Goal: Task Accomplishment & Management: Complete application form

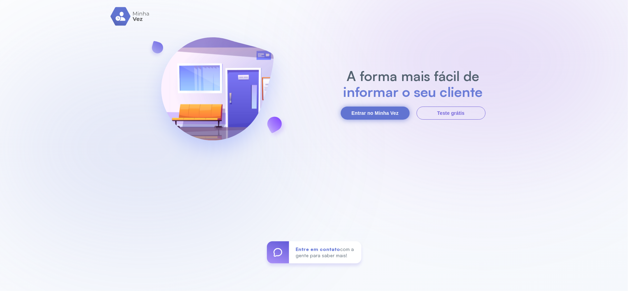
click at [388, 116] on button "Entrar no Minha Vez" at bounding box center [375, 113] width 69 height 13
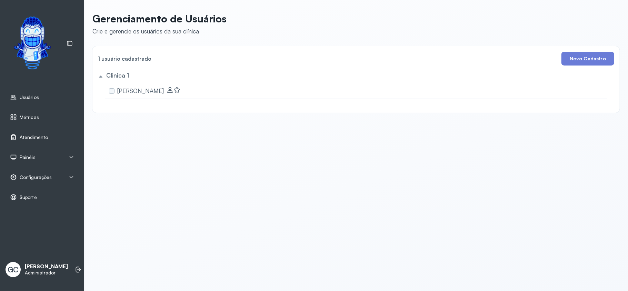
click at [36, 137] on span "Atendimento" at bounding box center [34, 138] width 28 height 6
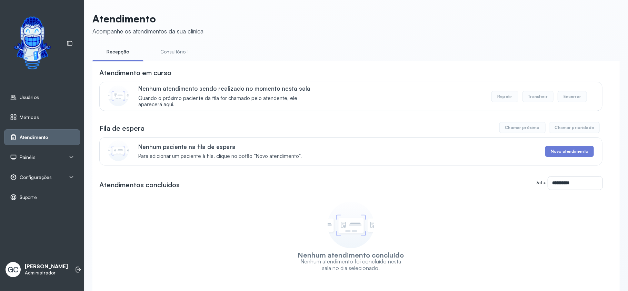
click at [34, 99] on span "Usuários" at bounding box center [29, 98] width 19 height 6
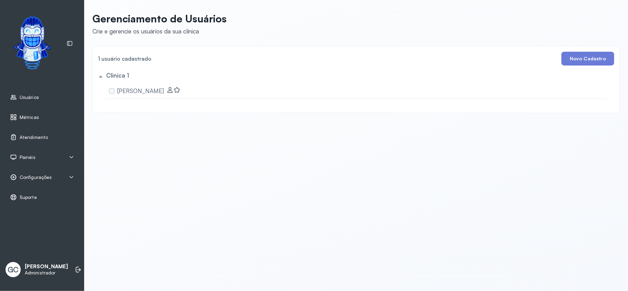
click at [26, 119] on span "Métricas" at bounding box center [29, 118] width 19 height 6
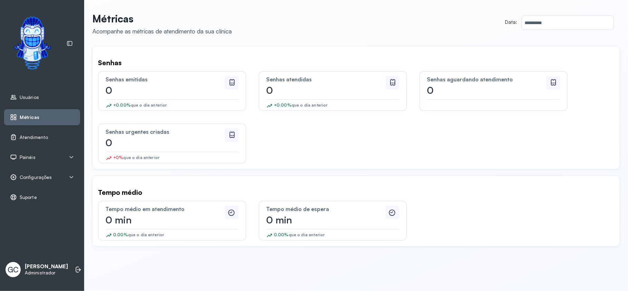
click at [32, 159] on span "Painéis" at bounding box center [28, 158] width 16 height 6
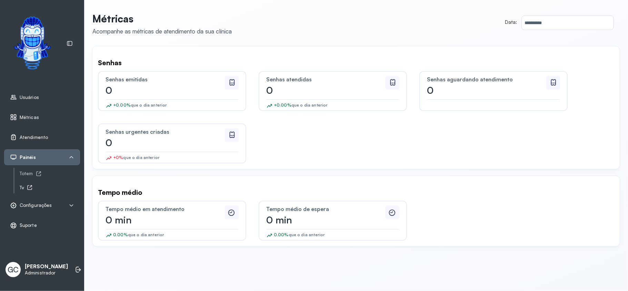
click at [28, 188] on icon at bounding box center [30, 188] width 6 height 6
click at [39, 138] on span "Atendimento" at bounding box center [34, 138] width 28 height 6
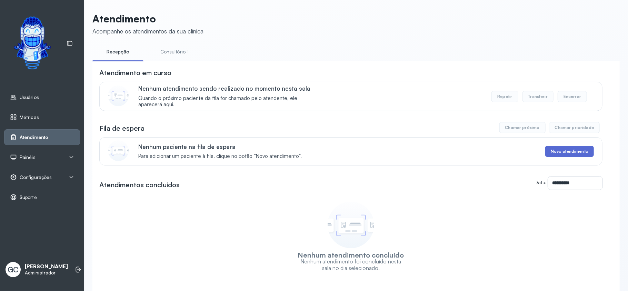
click at [471, 152] on button "Novo atendimento" at bounding box center [569, 151] width 49 height 11
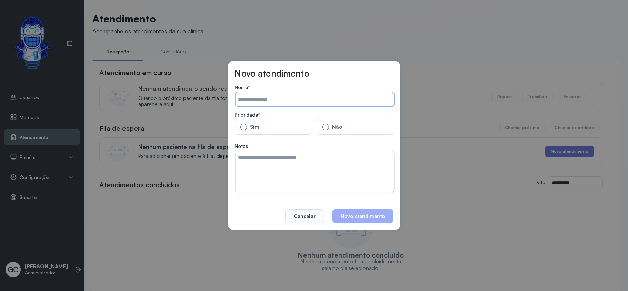
click at [298, 99] on input "Data:" at bounding box center [315, 99] width 159 height 14
type input "**********"
drag, startPoint x: 268, startPoint y: 126, endPoint x: 293, endPoint y: 144, distance: 30.7
click at [267, 126] on label "Sim" at bounding box center [273, 127] width 77 height 16
click at [370, 211] on button "Novo atendimento" at bounding box center [363, 216] width 61 height 14
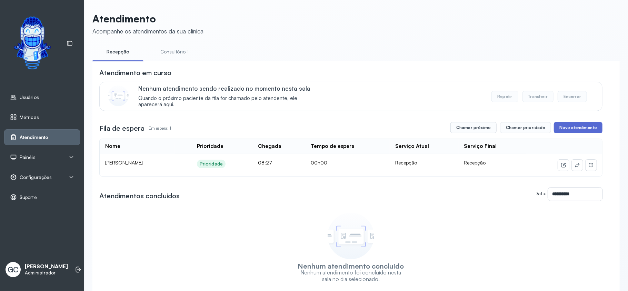
click at [471, 131] on button "Novo atendimento" at bounding box center [578, 127] width 49 height 11
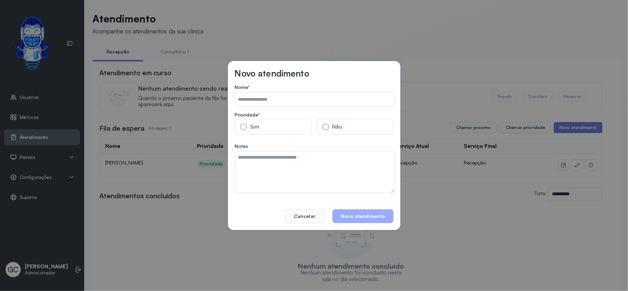
click at [313, 107] on form "Nome * Prioridade * Sim Não Notas" at bounding box center [314, 138] width 159 height 109
click at [309, 101] on input "Data:" at bounding box center [315, 99] width 159 height 14
type input "**********"
click at [377, 216] on button "Novo atendimento" at bounding box center [363, 216] width 61 height 14
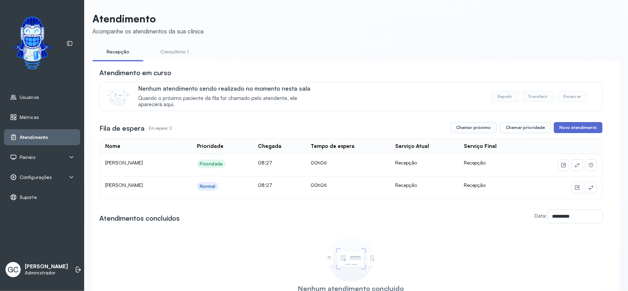
click at [471, 130] on button "Novo atendimento" at bounding box center [578, 127] width 49 height 11
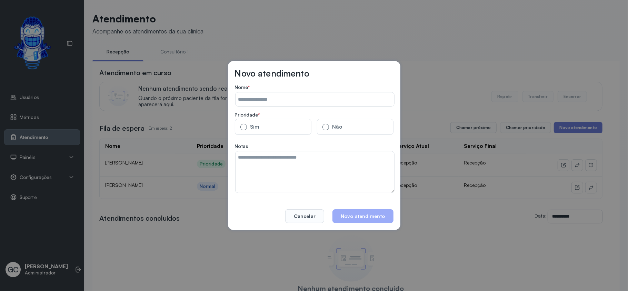
click at [281, 99] on input "Data:" at bounding box center [315, 99] width 159 height 14
type input "**********"
click at [279, 130] on label "Sim" at bounding box center [273, 127] width 77 height 16
click at [363, 217] on button "Novo atendimento" at bounding box center [363, 216] width 61 height 14
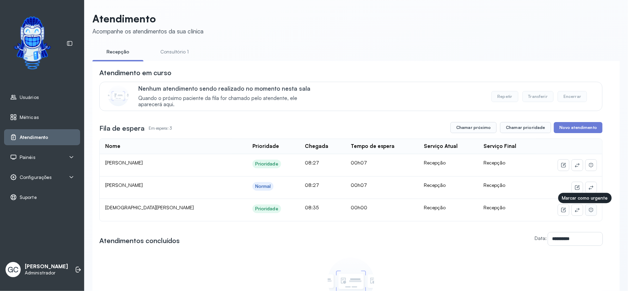
click at [471, 211] on icon at bounding box center [591, 210] width 6 height 6
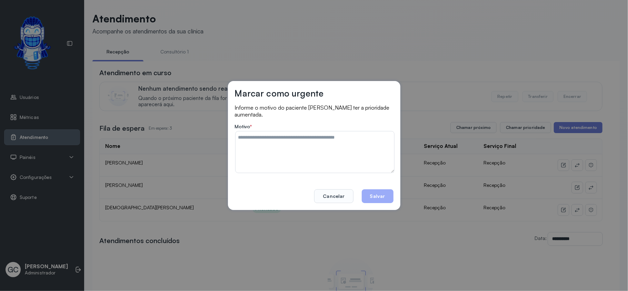
click at [284, 141] on textarea at bounding box center [315, 151] width 159 height 41
drag, startPoint x: 283, startPoint y: 141, endPoint x: 228, endPoint y: 141, distance: 54.8
click at [228, 141] on div "Marcar como urgente Informe o motivo do paciente [PERSON_NAME] ter a prioridade…" at bounding box center [314, 145] width 172 height 129
drag, startPoint x: 269, startPoint y: 139, endPoint x: 233, endPoint y: 137, distance: 36.3
click at [233, 137] on div "**********" at bounding box center [314, 145] width 172 height 129
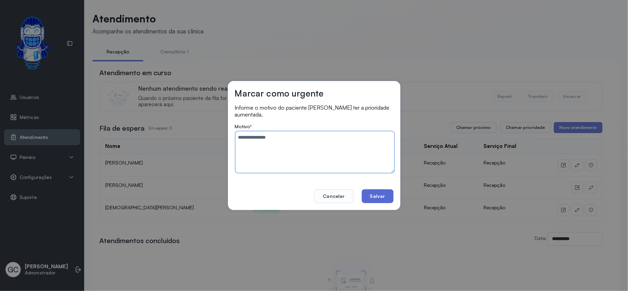
type textarea "**********"
click at [378, 195] on button "Salvar" at bounding box center [378, 196] width 32 height 14
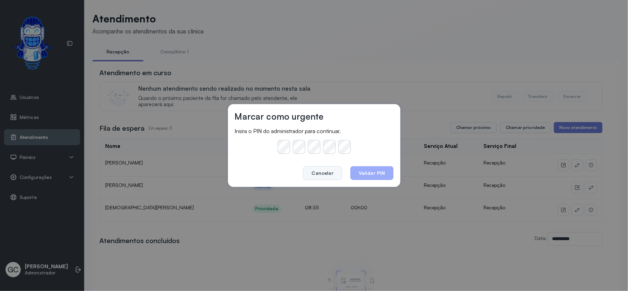
click at [322, 172] on button "Cancelar" at bounding box center [322, 173] width 39 height 14
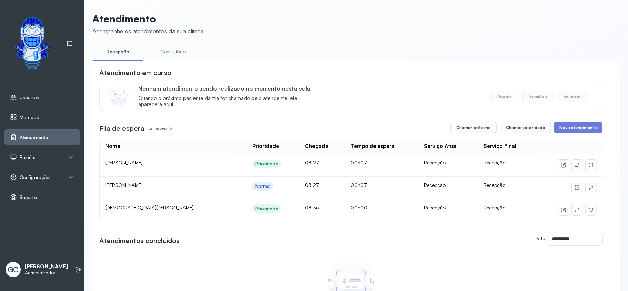
click at [32, 97] on span "Usuários" at bounding box center [29, 98] width 19 height 6
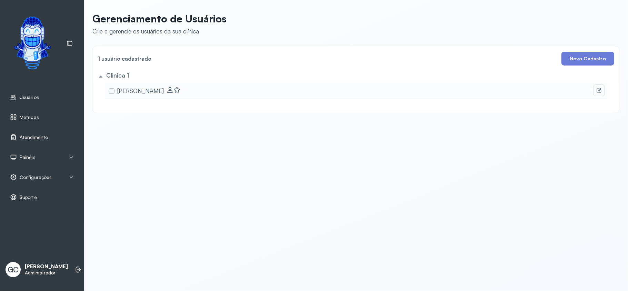
click at [471, 89] on button at bounding box center [599, 90] width 11 height 11
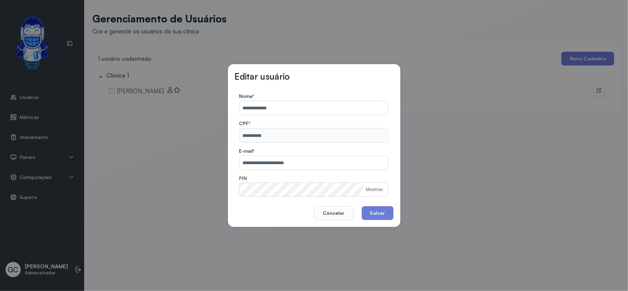
click at [367, 191] on div "Mostrar" at bounding box center [374, 190] width 17 height 6
click at [233, 190] on div "**********" at bounding box center [314, 145] width 172 height 162
click at [464, 97] on div "**********" at bounding box center [314, 145] width 628 height 291
click at [325, 211] on button "Cancelar" at bounding box center [333, 213] width 39 height 14
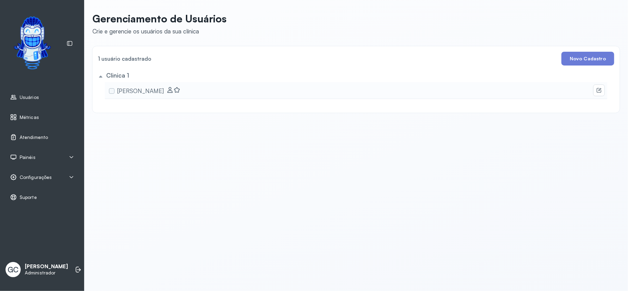
click at [39, 136] on span "Atendimento" at bounding box center [34, 138] width 28 height 6
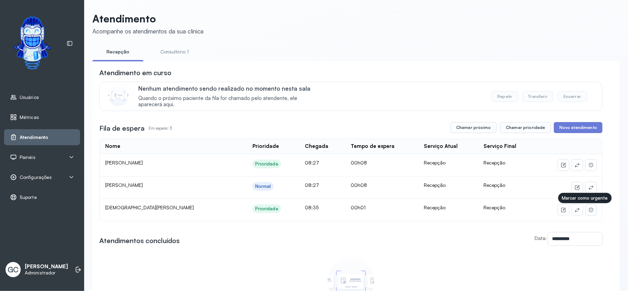
click at [471, 210] on icon at bounding box center [591, 210] width 6 height 6
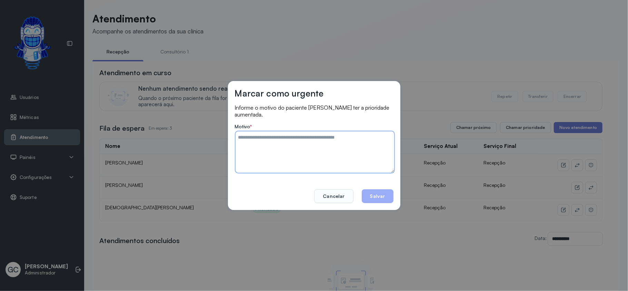
click at [290, 137] on textarea at bounding box center [315, 151] width 159 height 41
type textarea "**********"
click at [378, 199] on button "Salvar" at bounding box center [378, 196] width 32 height 14
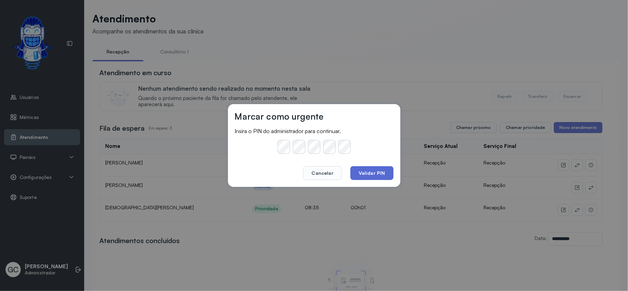
click at [376, 175] on button "Validar PIN" at bounding box center [371, 173] width 43 height 14
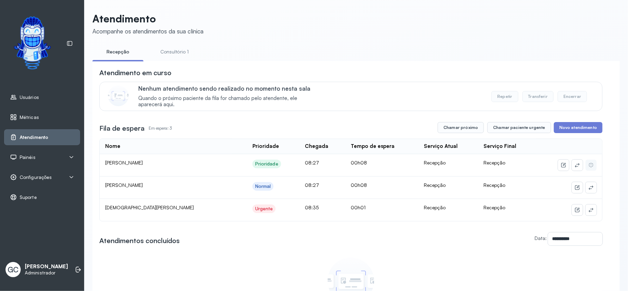
click at [173, 52] on link "Consultório 1" at bounding box center [174, 51] width 51 height 11
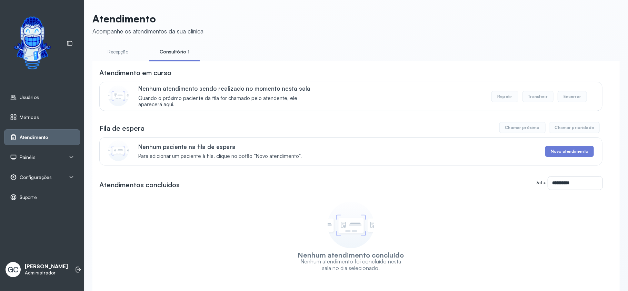
click at [111, 48] on link "Recepção" at bounding box center [117, 51] width 51 height 11
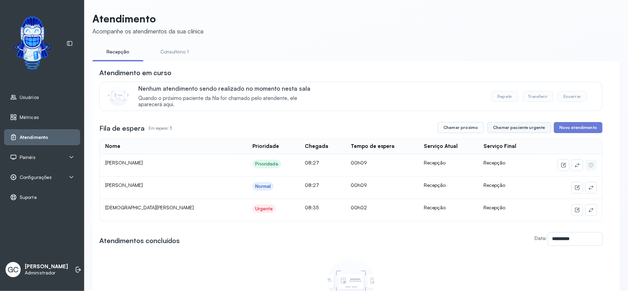
click at [471, 129] on button "Chamar paciente urgente" at bounding box center [518, 127] width 63 height 11
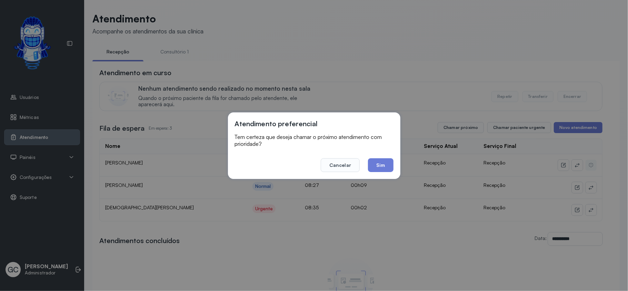
drag, startPoint x: 386, startPoint y: 165, endPoint x: 374, endPoint y: 159, distance: 13.1
click at [386, 166] on button "Sim" at bounding box center [380, 165] width 25 height 14
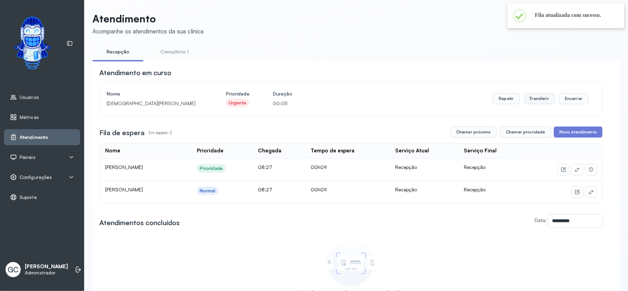
click at [471, 101] on button "Transferir" at bounding box center [539, 98] width 31 height 11
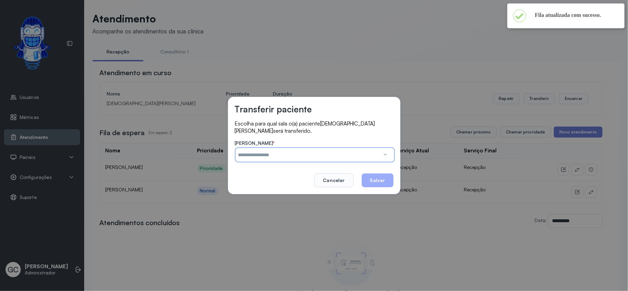
click at [307, 151] on input "text" at bounding box center [308, 155] width 145 height 14
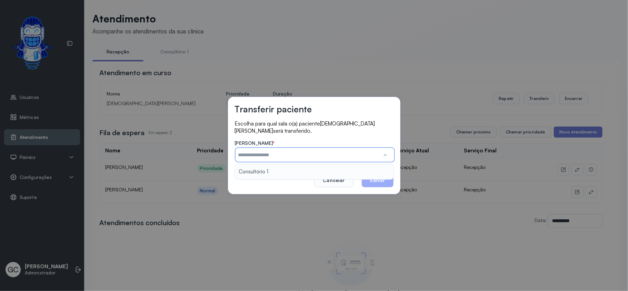
type input "**********"
click at [268, 173] on div "**********" at bounding box center [314, 145] width 172 height 97
click at [387, 176] on button "Salvar" at bounding box center [378, 181] width 32 height 14
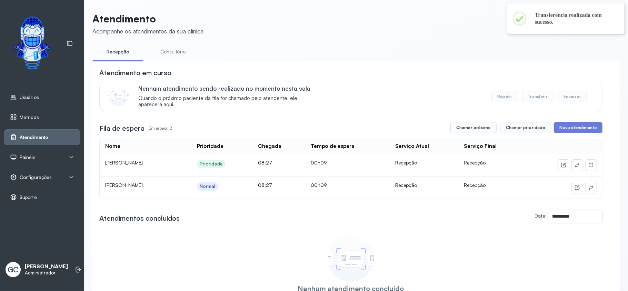
click at [177, 55] on link "Consultório 1" at bounding box center [174, 51] width 51 height 11
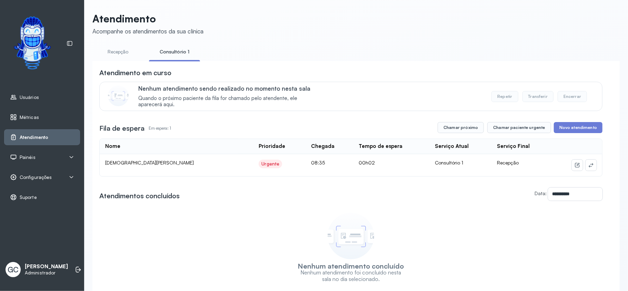
click at [33, 179] on span "Configurações" at bounding box center [36, 178] width 32 height 6
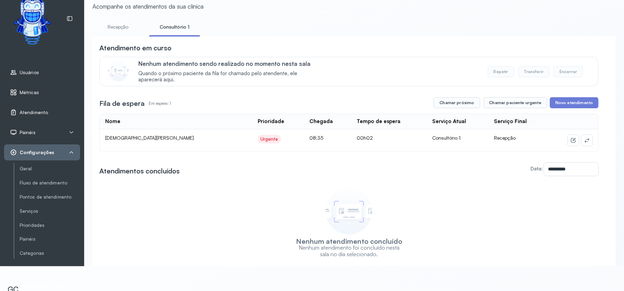
scroll to position [39, 0]
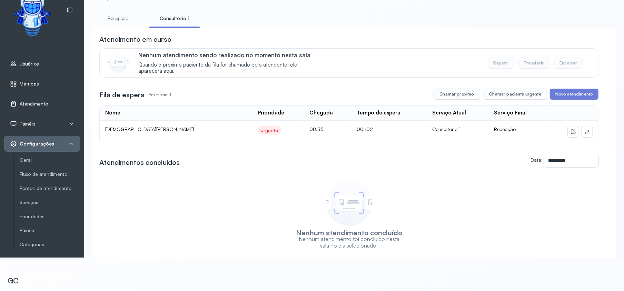
click at [45, 175] on div "Geral Fluxo de atendimento Pontos de atendimento Serviços Prioridades Painéis C…" at bounding box center [47, 203] width 66 height 96
click at [44, 173] on link "Fluxo de atendimento" at bounding box center [50, 174] width 60 height 9
click at [44, 172] on link "Fluxo de atendimento" at bounding box center [50, 174] width 60 height 6
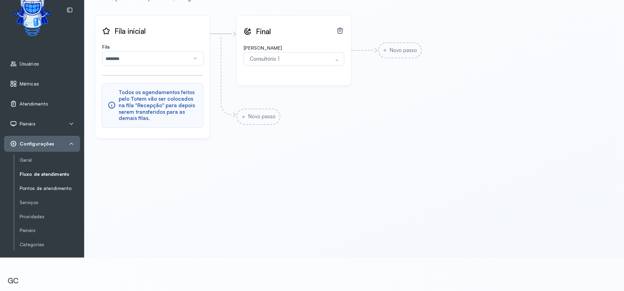
click at [43, 186] on link "Pontos de atendimento" at bounding box center [50, 189] width 60 height 6
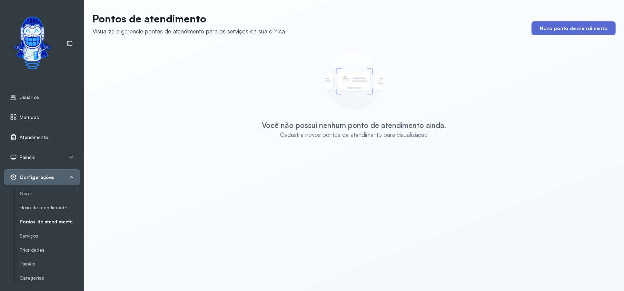
click at [471, 32] on button "Novo ponto de atendimento" at bounding box center [574, 28] width 84 height 14
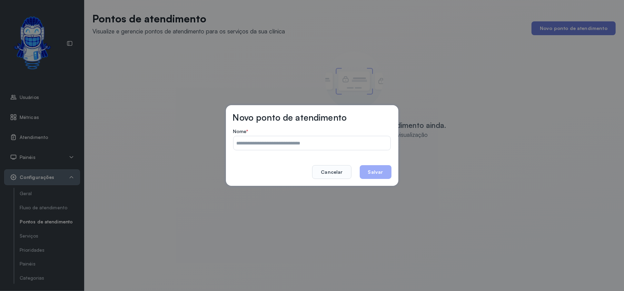
click at [259, 146] on input "Nome *" at bounding box center [312, 143] width 157 height 14
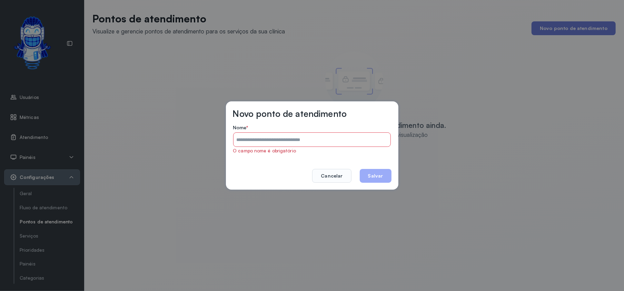
click at [471, 112] on div "Novo ponto de atendimento Nome * O campo nome é obrigatório Cancelar Salvar" at bounding box center [312, 145] width 624 height 291
click at [328, 174] on button "Cancelar" at bounding box center [331, 176] width 39 height 14
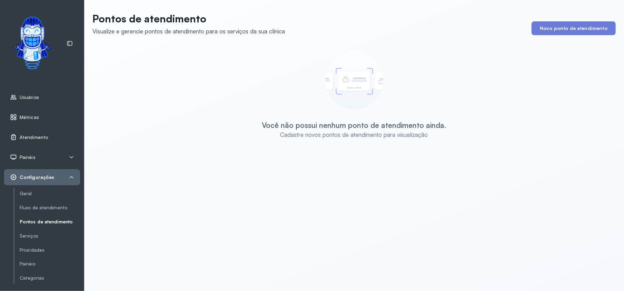
scroll to position [39, 0]
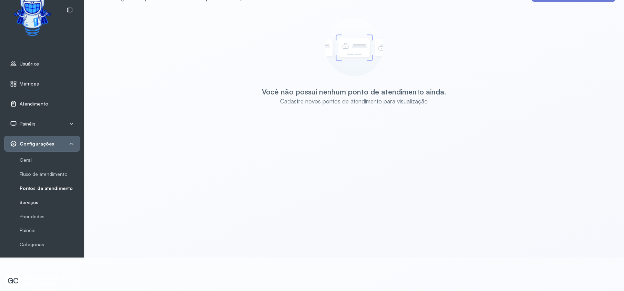
click at [31, 200] on link "Serviços" at bounding box center [50, 203] width 60 height 6
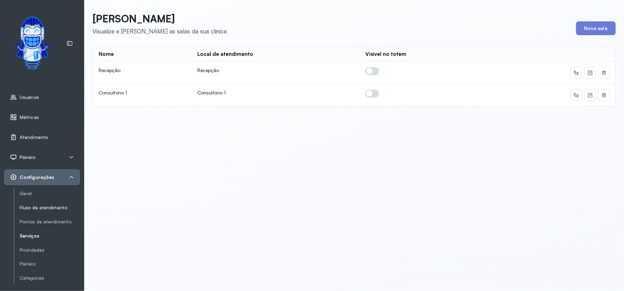
click at [37, 210] on link "Fluxo de atendimento" at bounding box center [50, 208] width 60 height 6
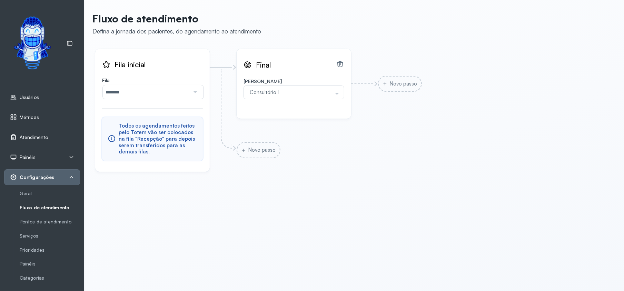
scroll to position [39, 0]
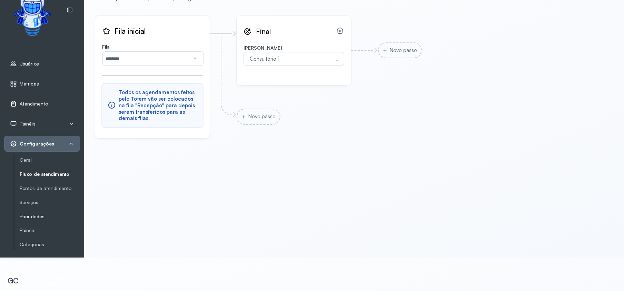
click at [33, 214] on link "Prioridades" at bounding box center [50, 217] width 60 height 6
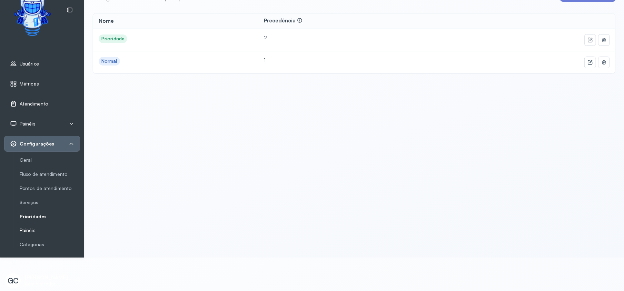
click at [32, 218] on link "Painéis" at bounding box center [50, 231] width 60 height 6
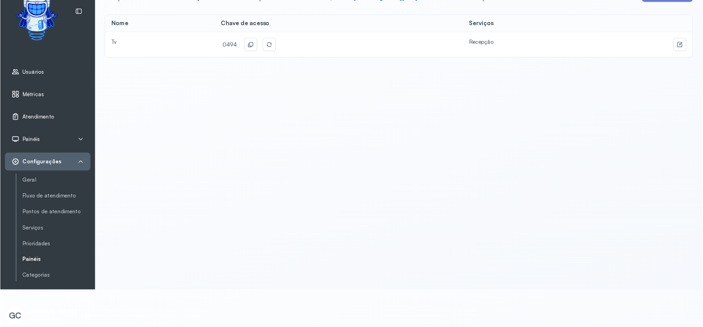
scroll to position [2, 0]
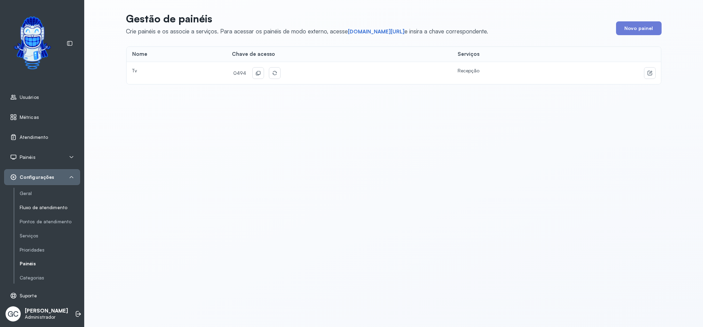
click at [55, 205] on link "Fluxo de atendimento" at bounding box center [50, 208] width 60 height 6
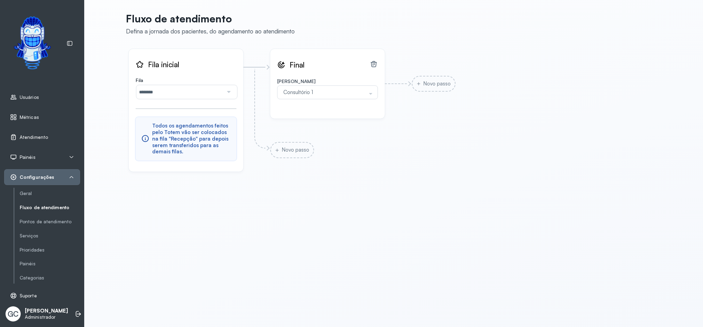
click at [40, 135] on span "Atendimento" at bounding box center [34, 138] width 28 height 6
